Goal: Information Seeking & Learning: Learn about a topic

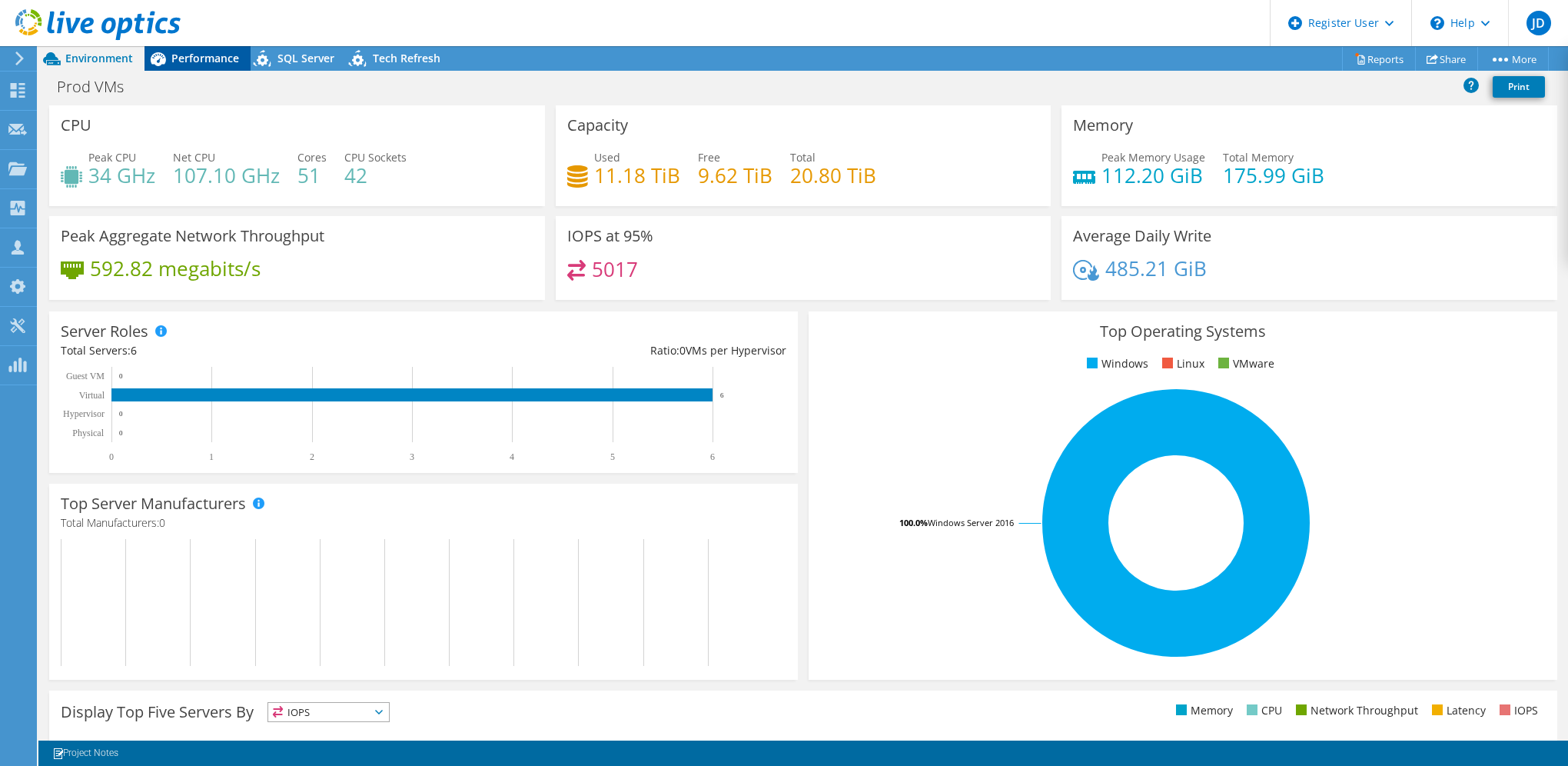
click at [204, 58] on span "Performance" at bounding box center [205, 57] width 67 height 15
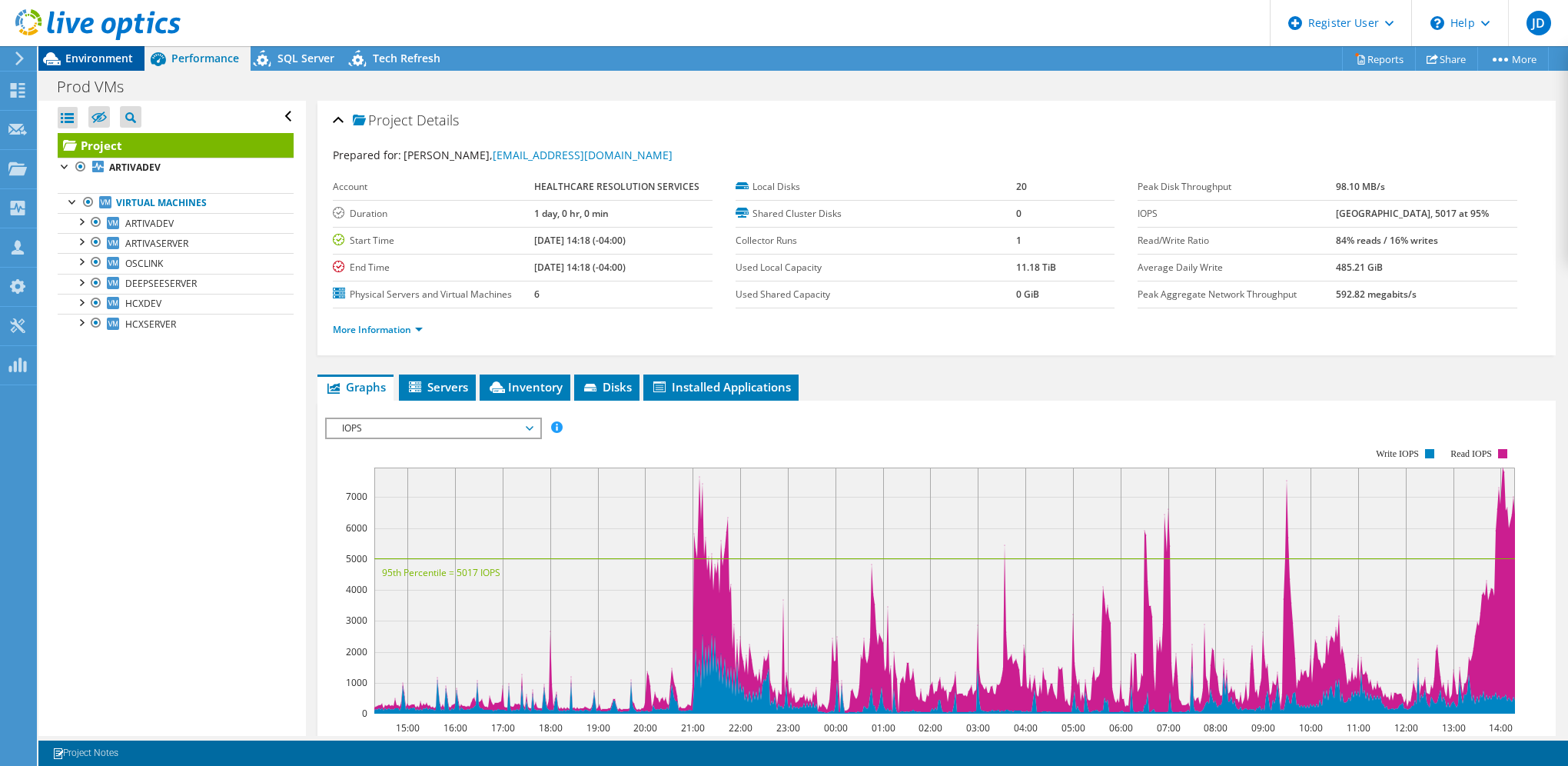
click at [89, 56] on span "Environment" at bounding box center [99, 57] width 67 height 15
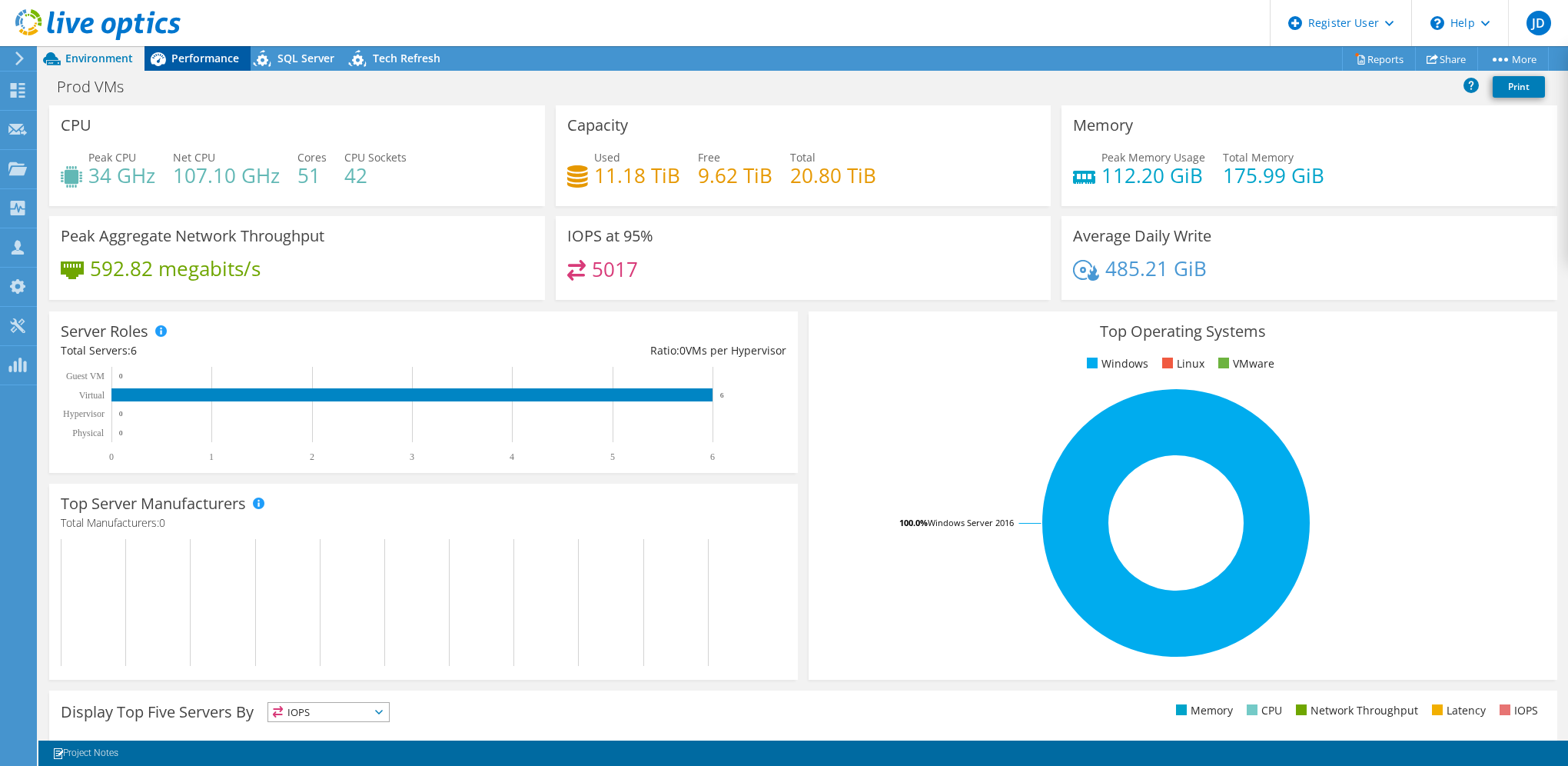
click at [216, 60] on span "Performance" at bounding box center [205, 57] width 67 height 15
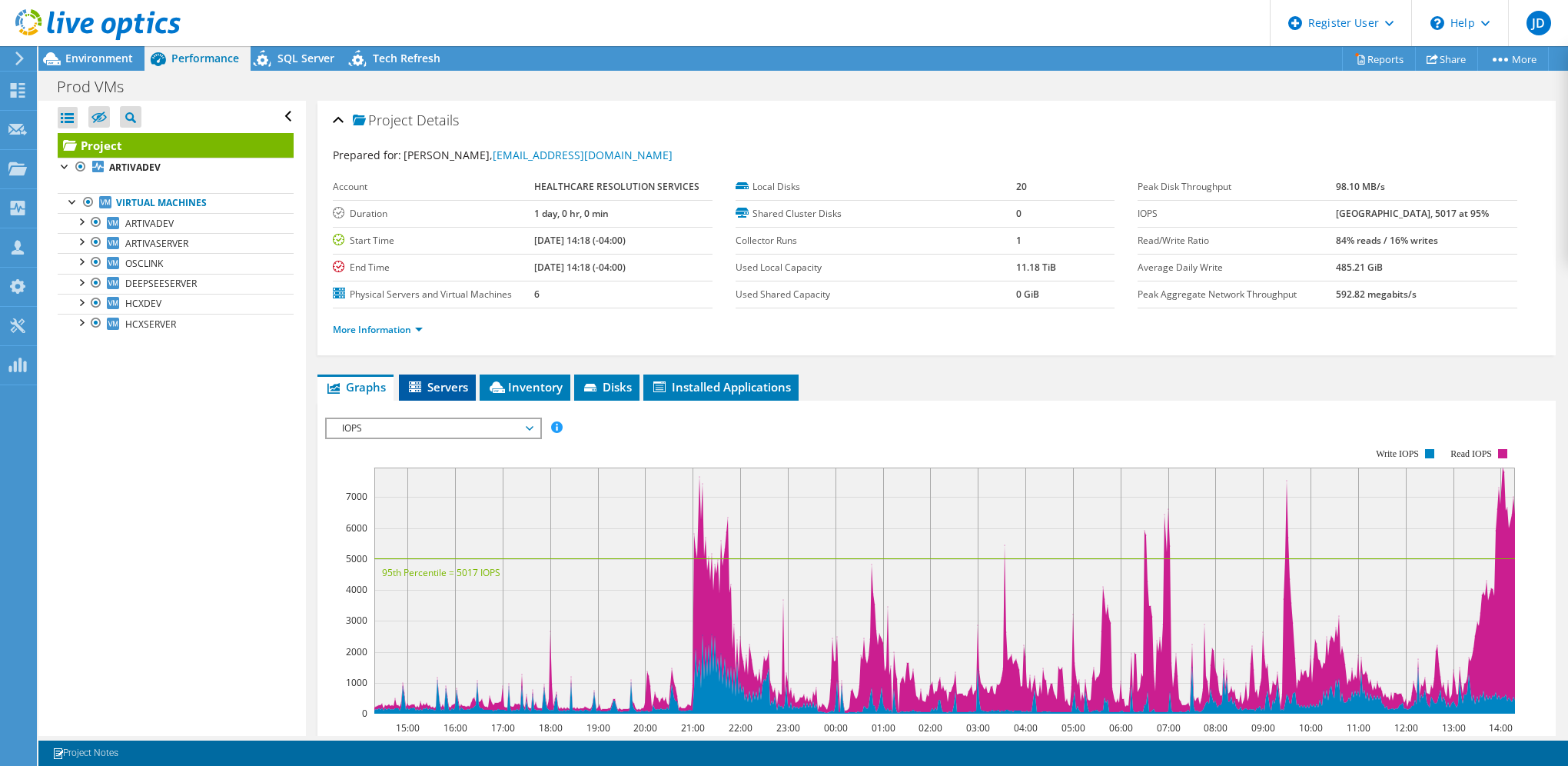
click at [459, 391] on li "Servers" at bounding box center [438, 387] width 77 height 26
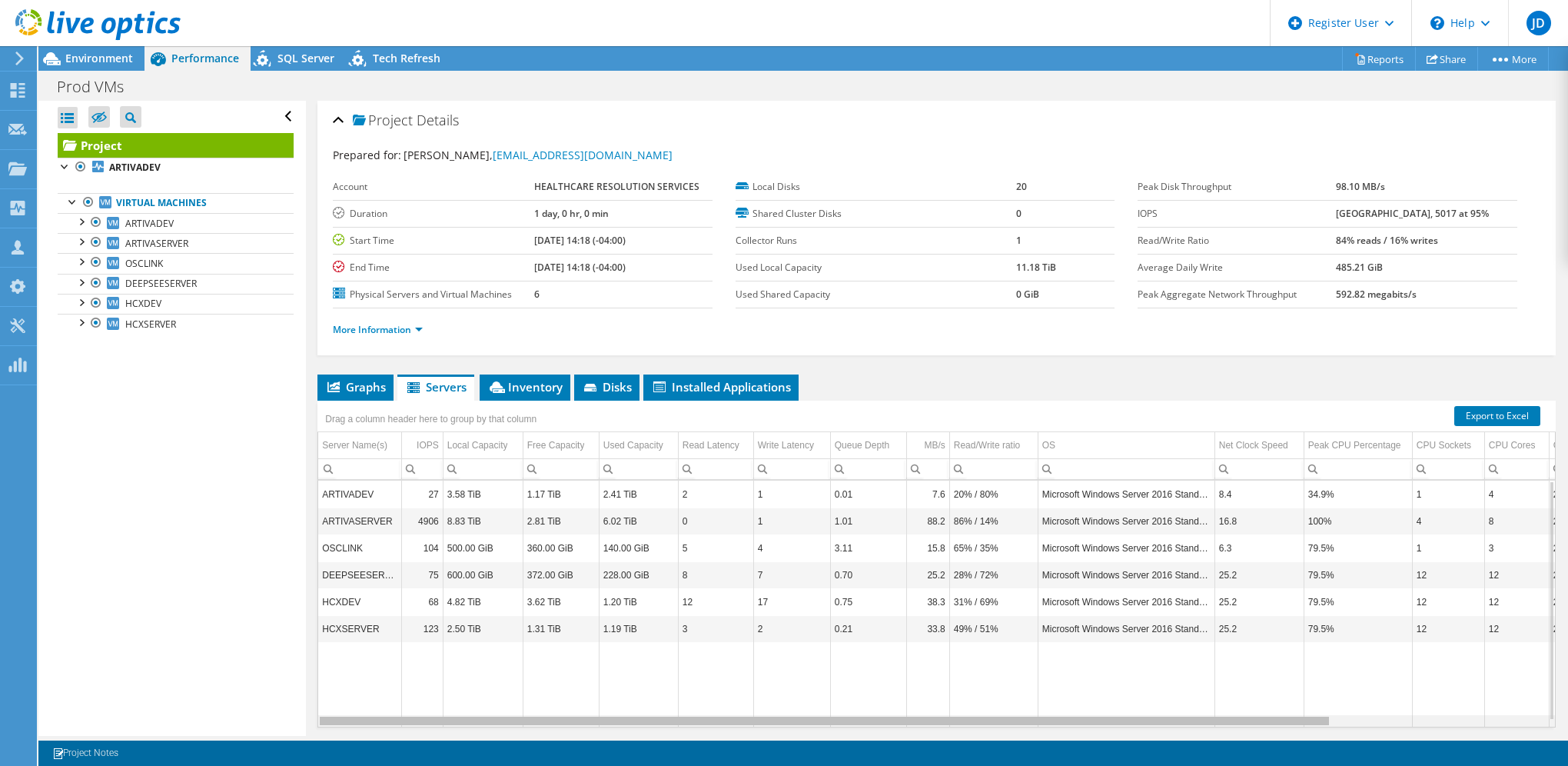
drag, startPoint x: 669, startPoint y: 718, endPoint x: 932, endPoint y: 653, distance: 270.9
click at [932, 653] on body "JD Dell User [PERSON_NAME] [PERSON_NAME][EMAIL_ADDRESS][PERSON_NAME][DOMAIN_NAM…" at bounding box center [784, 383] width 1568 height 766
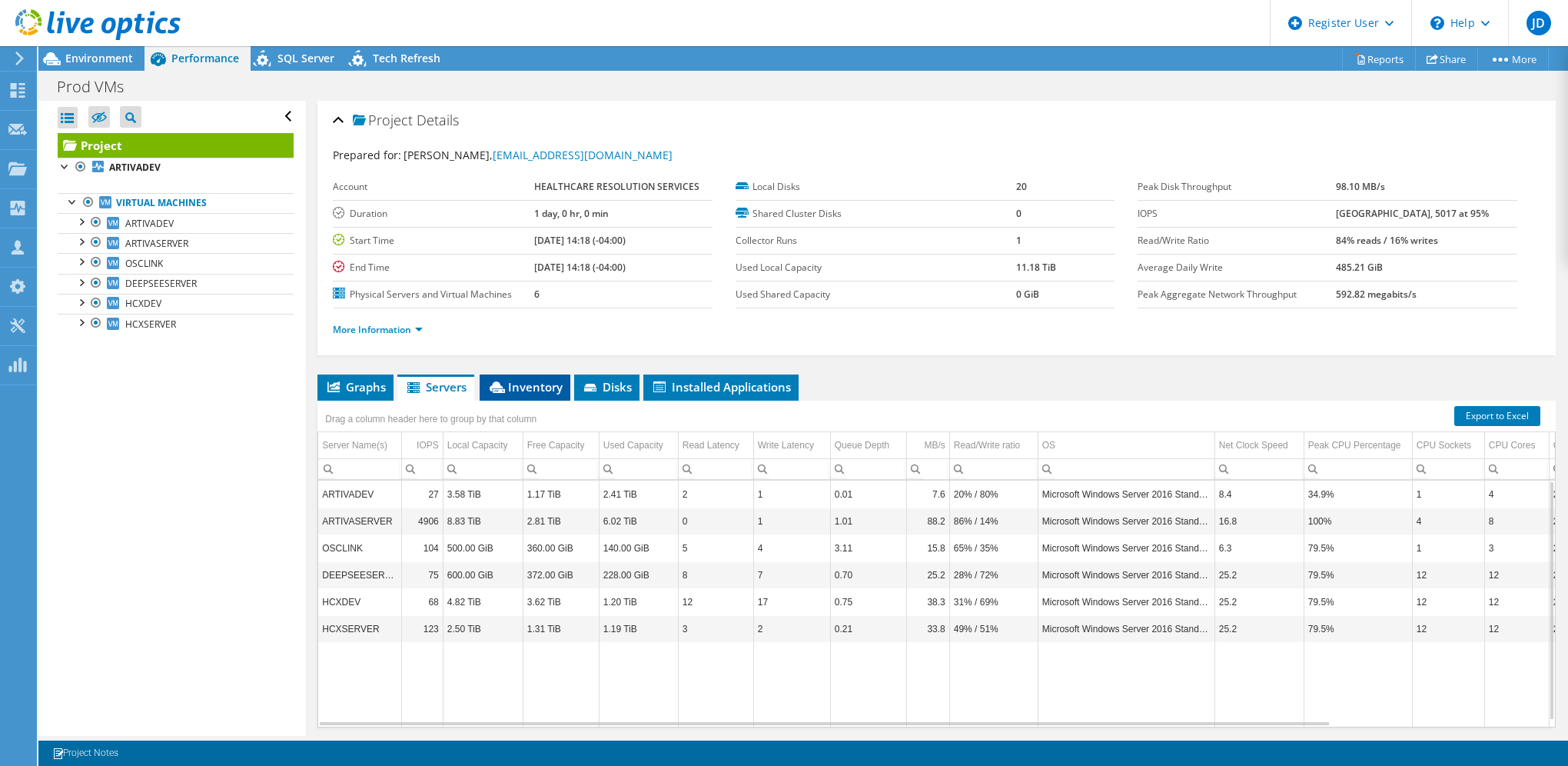
click at [548, 387] on span "Inventory" at bounding box center [525, 387] width 75 height 16
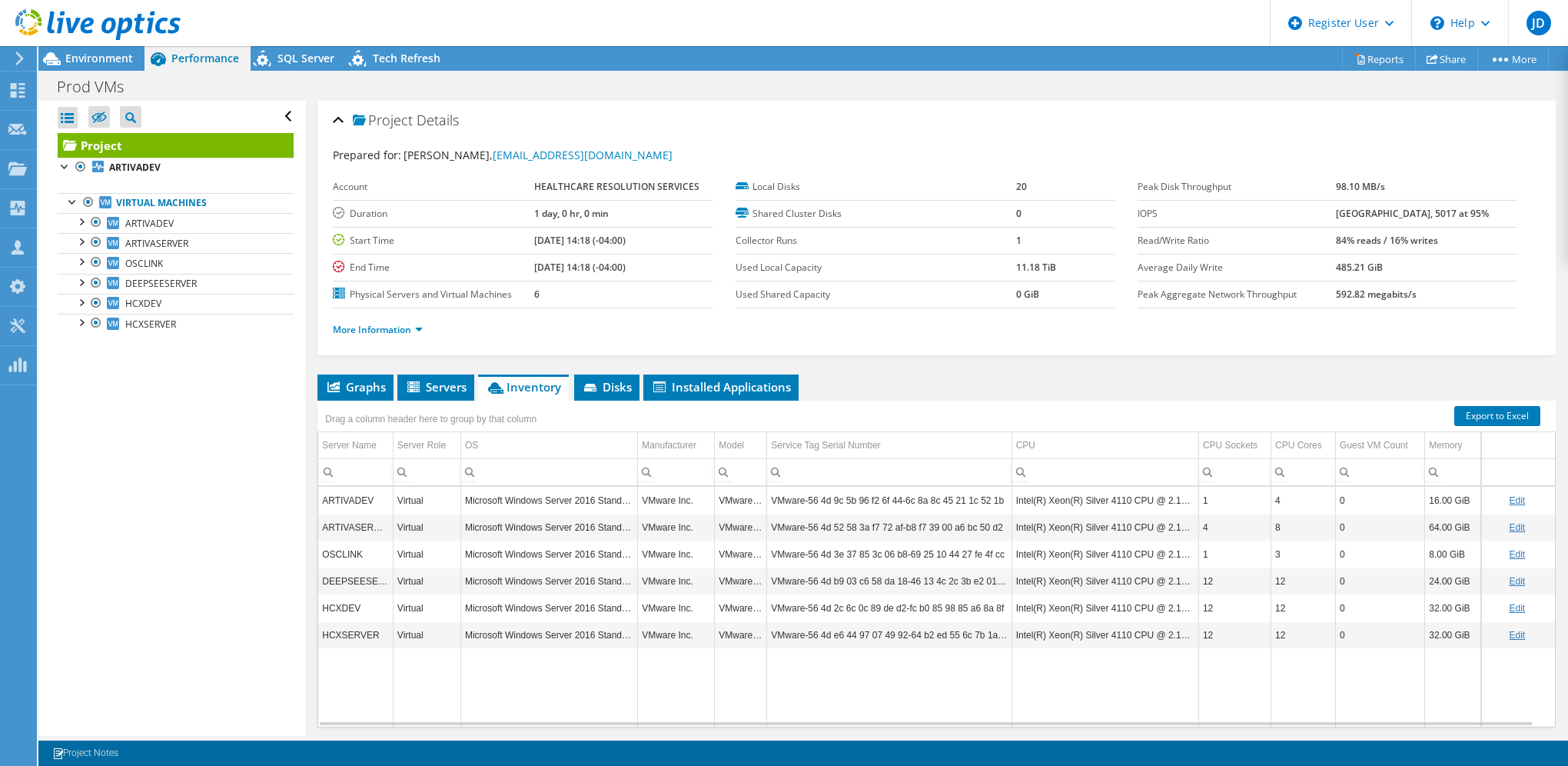
click at [177, 600] on div "Open All Close All Hide Excluded Nodes Project Tree Filter" at bounding box center [171, 418] width 266 height 635
click at [107, 55] on span "Environment" at bounding box center [99, 57] width 67 height 15
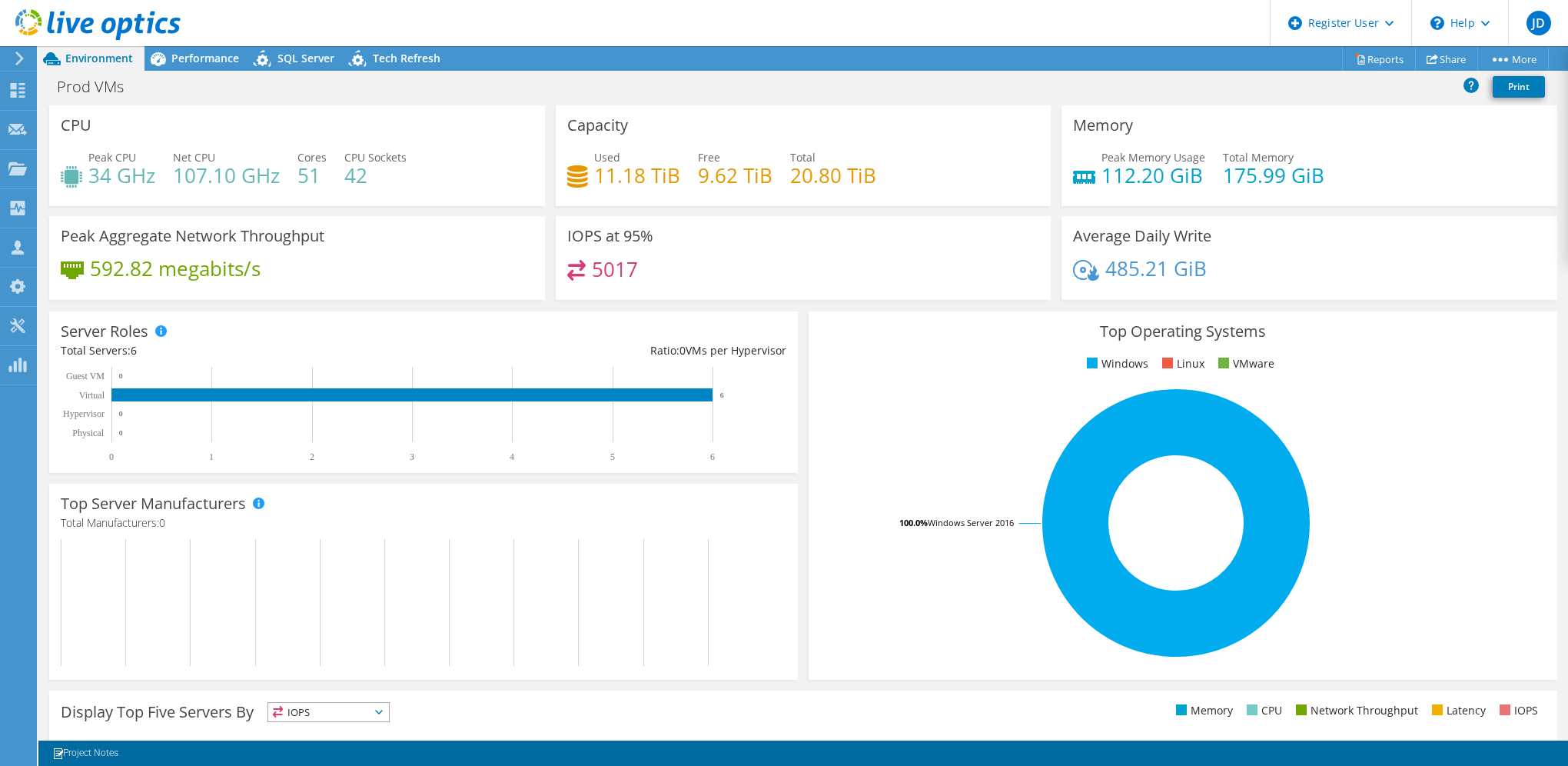
click at [874, 609] on rect at bounding box center [1176, 523] width 712 height 270
click at [212, 58] on span "Performance" at bounding box center [205, 57] width 67 height 15
